Goal: Information Seeking & Learning: Learn about a topic

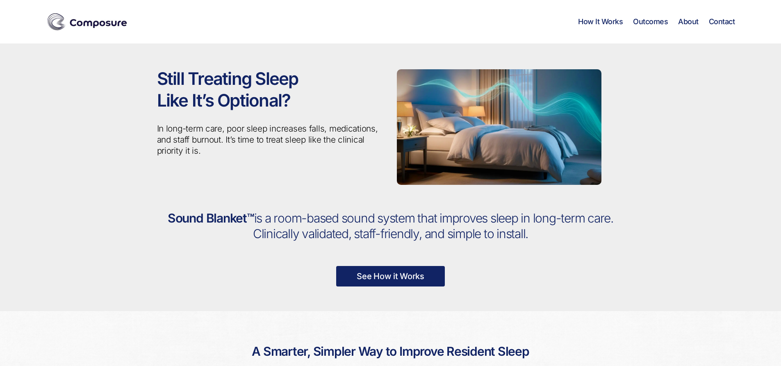
click at [430, 274] on link "See How it Works" at bounding box center [390, 276] width 109 height 20
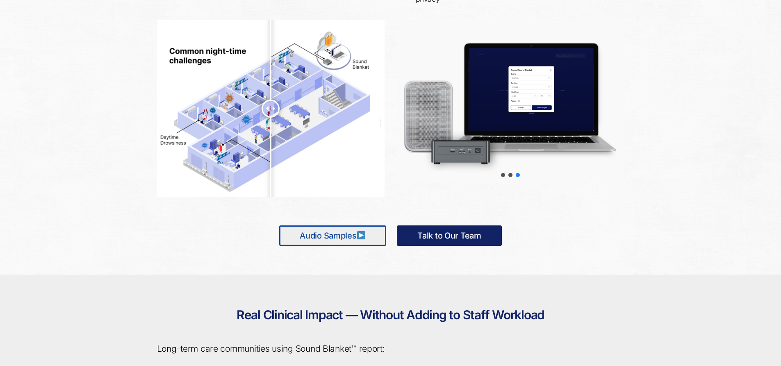
scroll to position [462, 0]
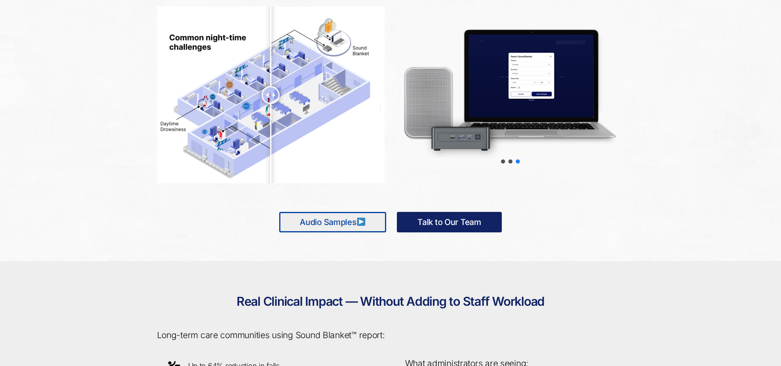
click at [344, 221] on link "Audio Samples" at bounding box center [332, 222] width 107 height 20
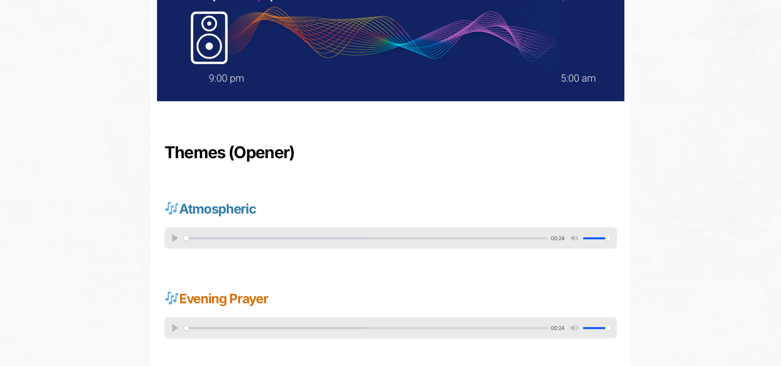
scroll to position [164, 0]
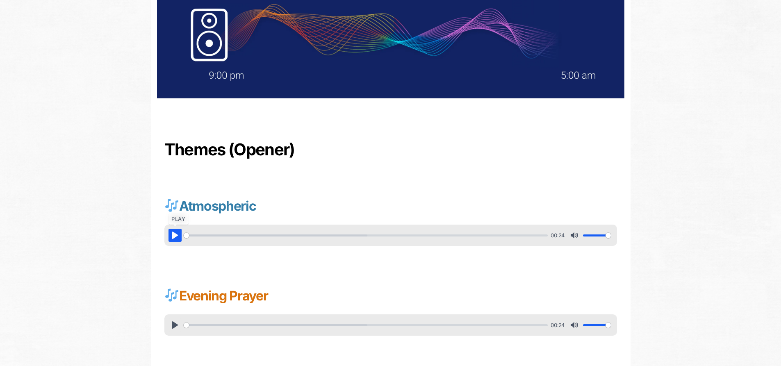
click at [174, 232] on button "Pause Play" at bounding box center [174, 235] width 13 height 13
click at [176, 232] on button "Pause Play" at bounding box center [174, 235] width 13 height 13
type input "27.48"
click at [176, 323] on button "Pause Play" at bounding box center [174, 324] width 13 height 13
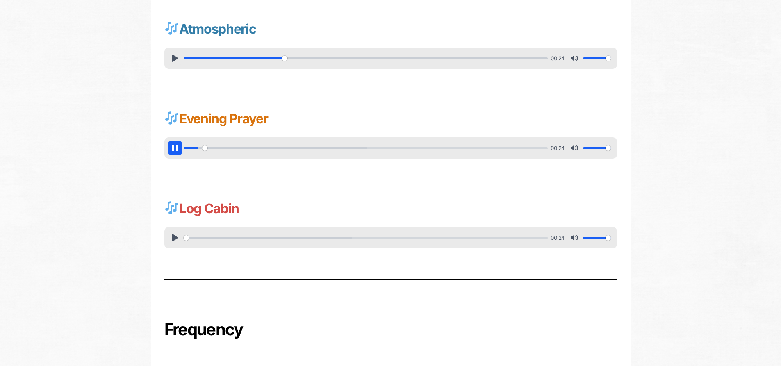
scroll to position [369, 0]
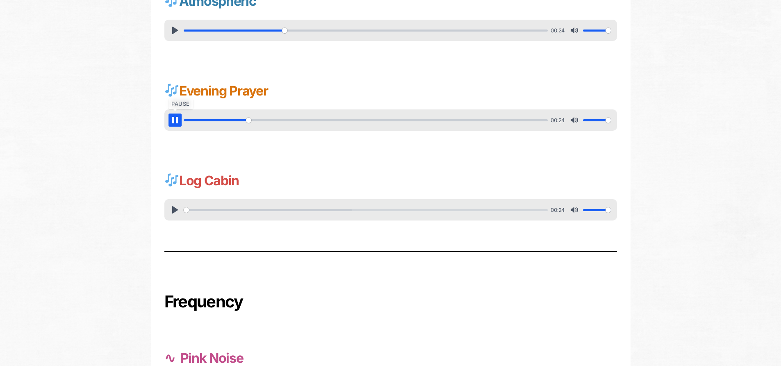
click at [173, 118] on button "Pause Play" at bounding box center [174, 120] width 13 height 13
type input "18.5"
click at [175, 211] on button "Pause Play" at bounding box center [174, 209] width 13 height 13
type input "14.17"
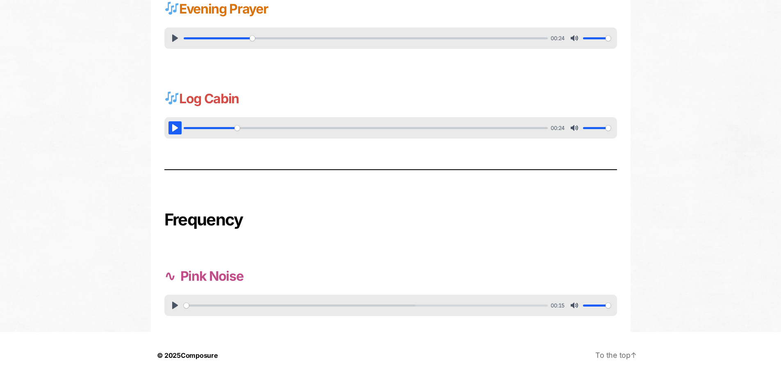
scroll to position [464, 0]
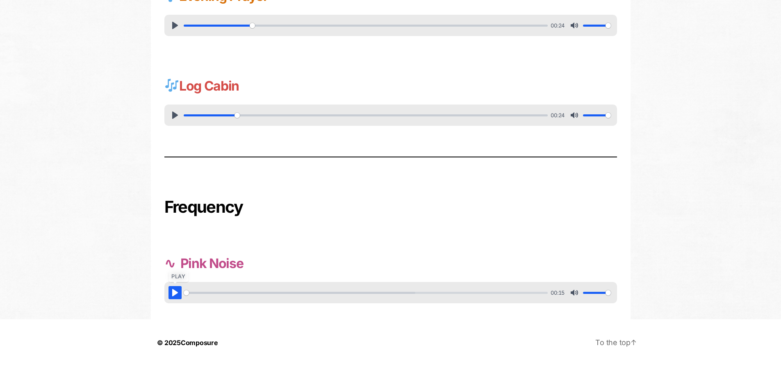
click at [175, 289] on button "Pause Play" at bounding box center [174, 292] width 13 height 13
click at [172, 290] on button "Pause Play" at bounding box center [174, 292] width 13 height 13
type input "17.47"
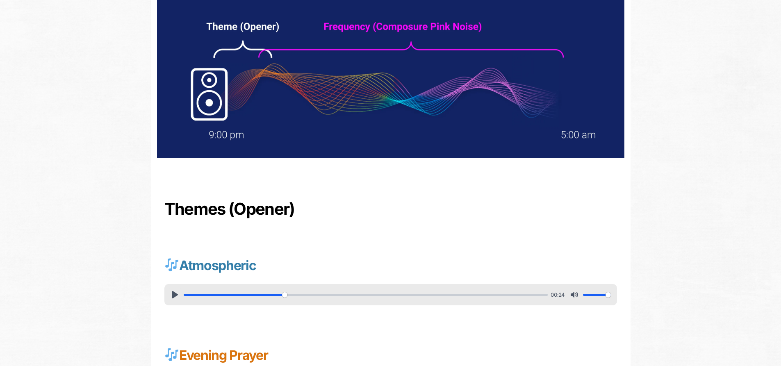
scroll to position [0, 0]
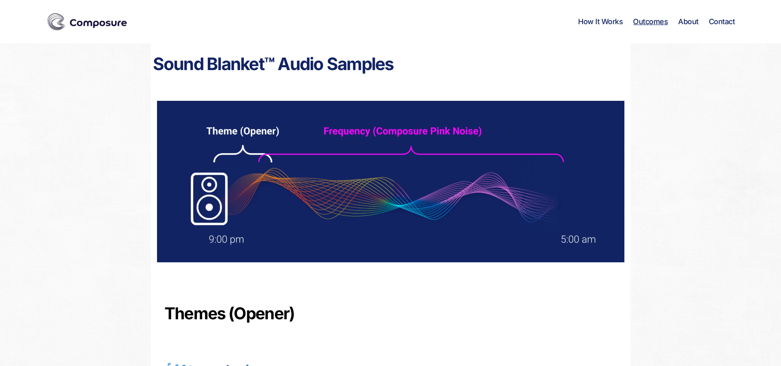
click at [658, 20] on link "Outcomes" at bounding box center [650, 21] width 35 height 9
